Goal: Information Seeking & Learning: Check status

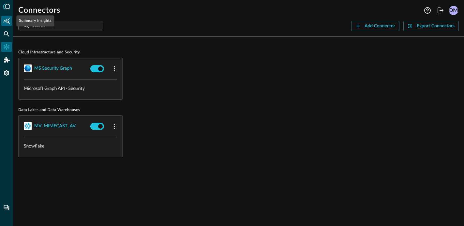
click at [6, 23] on icon "Summary Insights" at bounding box center [6, 21] width 7 height 7
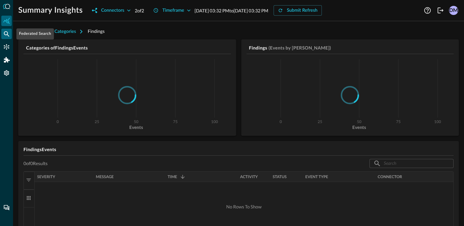
click at [4, 36] on icon "Federated Search" at bounding box center [6, 34] width 7 height 7
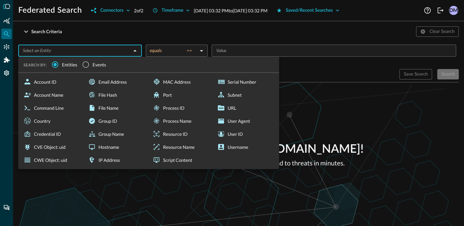
click at [102, 54] on input "text" at bounding box center [74, 51] width 109 height 8
click at [113, 81] on div "Email Address" at bounding box center [116, 81] width 62 height 13
type input "Email Address"
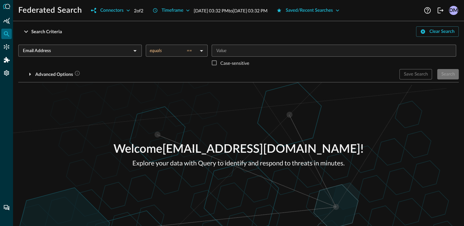
click at [247, 47] on input "Value" at bounding box center [334, 51] width 240 height 8
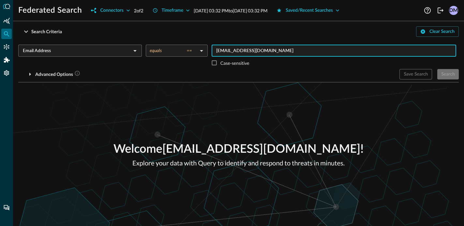
type input "[EMAIL_ADDRESS][DOMAIN_NAME]"
click at [453, 75] on div "Search" at bounding box center [448, 74] width 14 height 8
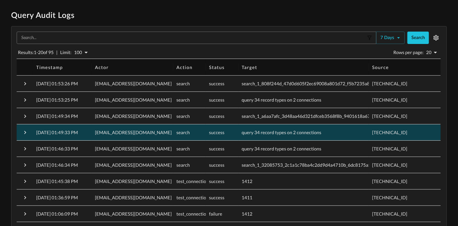
scroll to position [122, 0]
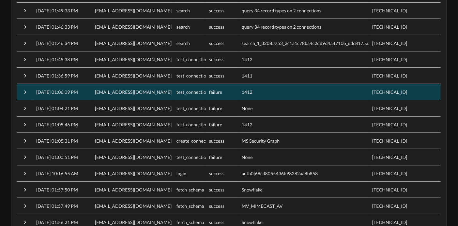
click at [112, 91] on span "twarren@prologis.com" at bounding box center [133, 92] width 77 height 6
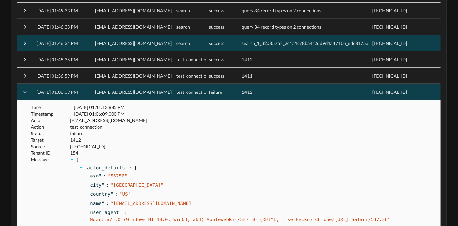
click at [146, 38] on div "twarren@prologis.com" at bounding box center [133, 43] width 82 height 16
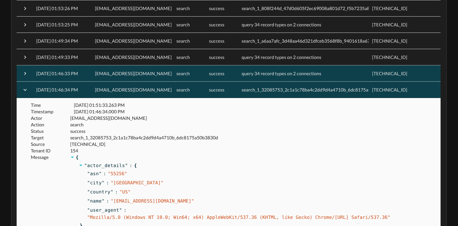
scroll to position [0, 0]
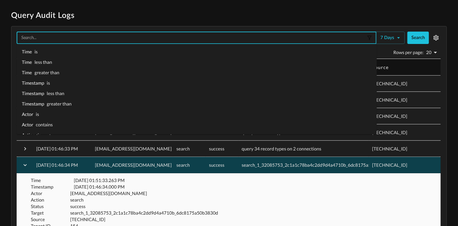
click at [33, 41] on input "text" at bounding box center [192, 38] width 347 height 7
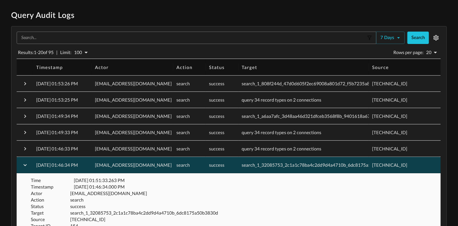
click at [23, 12] on h1 "Query Audit Logs" at bounding box center [229, 15] width 436 height 10
click at [55, 14] on h1 "Query Audit Logs" at bounding box center [229, 15] width 436 height 10
